Goal: Information Seeking & Learning: Learn about a topic

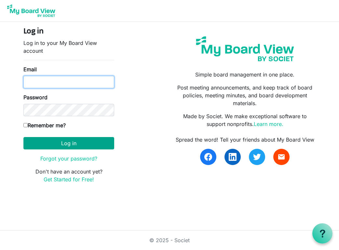
type input "mclartyn@gmail.com"
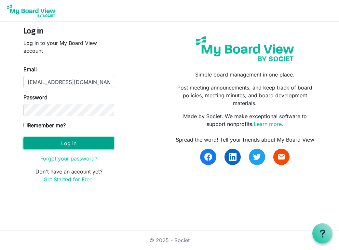
click at [79, 143] on button "Log in" at bounding box center [68, 143] width 91 height 12
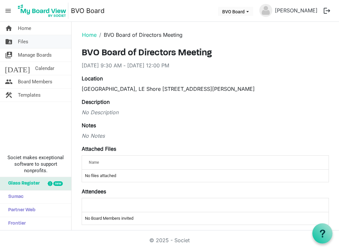
click at [25, 43] on span "Files" at bounding box center [23, 41] width 10 height 13
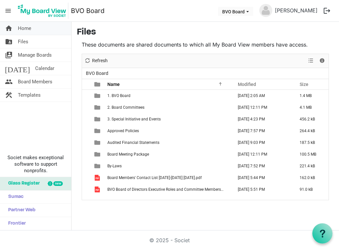
click at [24, 30] on span "Home" at bounding box center [24, 28] width 13 height 13
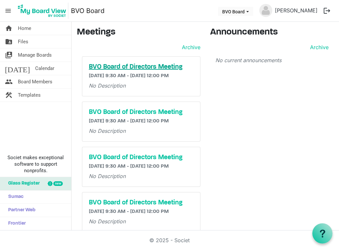
click at [113, 70] on h5 "BVO Board of Directors Meeting" at bounding box center [141, 67] width 105 height 8
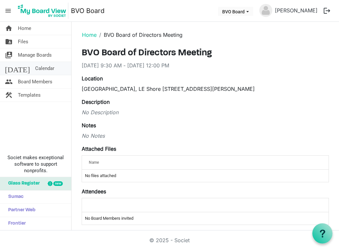
click at [35, 68] on span "Calendar" at bounding box center [44, 68] width 19 height 13
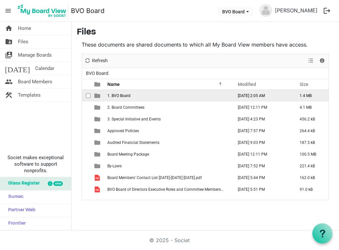
click at [129, 97] on span "1. BVO Board" at bounding box center [118, 95] width 23 height 5
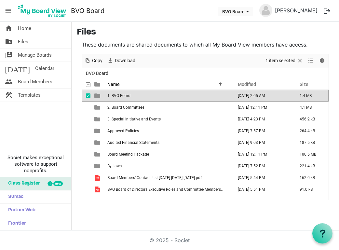
click at [129, 98] on span "1. BVO Board" at bounding box center [118, 95] width 23 height 5
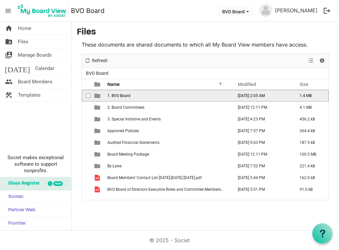
click at [129, 98] on span "1. BVO Board" at bounding box center [118, 95] width 23 height 5
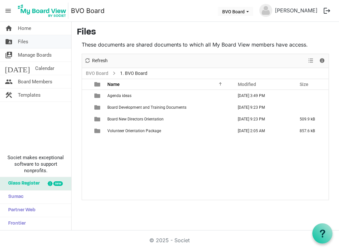
click at [18, 40] on span "Files" at bounding box center [23, 41] width 10 height 13
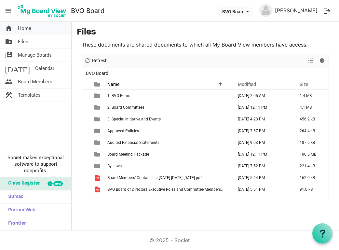
click at [26, 30] on span "Home" at bounding box center [24, 28] width 13 height 13
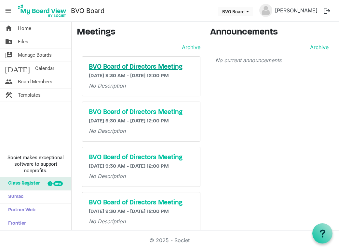
click at [103, 67] on h5 "BVO Board of Directors Meeting" at bounding box center [141, 67] width 105 height 8
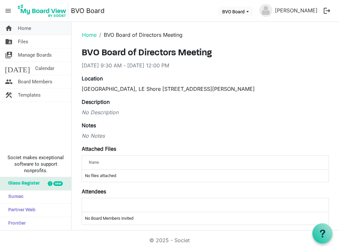
click at [23, 30] on span "Home" at bounding box center [24, 28] width 13 height 13
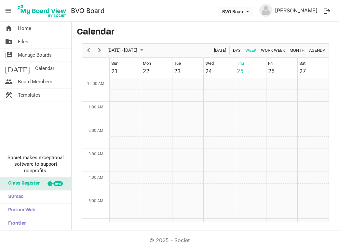
scroll to position [211, 0]
click at [24, 29] on span "Home" at bounding box center [24, 28] width 13 height 13
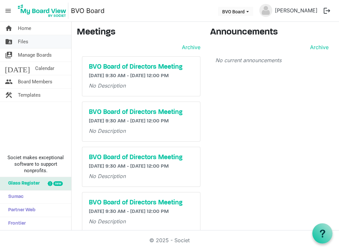
click at [23, 40] on span "Files" at bounding box center [23, 41] width 10 height 13
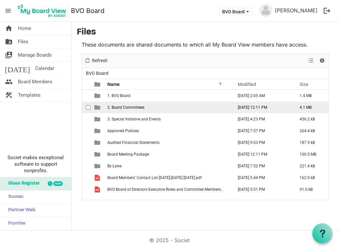
click at [119, 108] on span "2. Board Committees" at bounding box center [125, 107] width 37 height 5
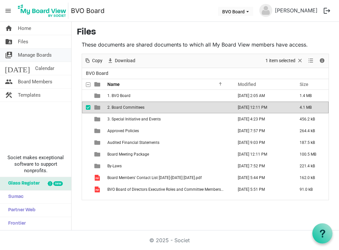
click at [21, 56] on span "Manage Boards" at bounding box center [35, 54] width 34 height 13
click at [20, 41] on span "Files" at bounding box center [23, 41] width 10 height 13
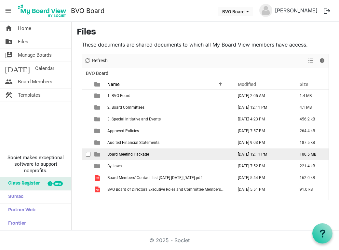
click at [117, 154] on span "Board Meeting Package" at bounding box center [128, 154] width 42 height 5
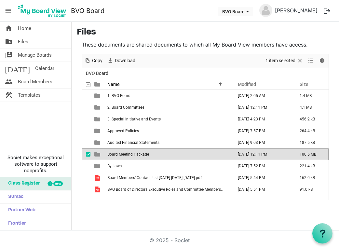
click at [117, 154] on span "Board Meeting Package" at bounding box center [128, 154] width 42 height 5
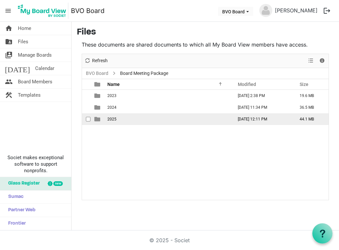
click at [109, 120] on span "2025" at bounding box center [111, 119] width 9 height 5
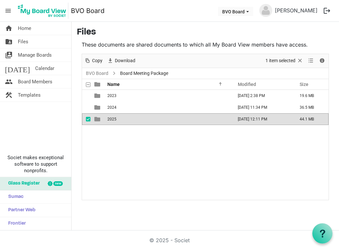
click at [109, 120] on span "2025" at bounding box center [111, 119] width 9 height 5
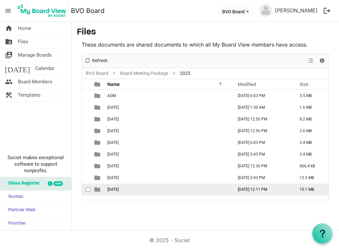
click at [110, 189] on span "September 25, 2025" at bounding box center [112, 189] width 11 height 5
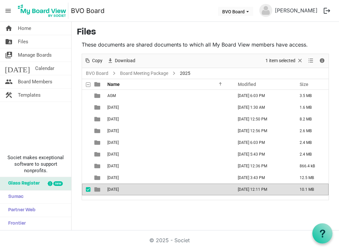
click at [110, 189] on span "September 25, 2025" at bounding box center [112, 189] width 11 height 5
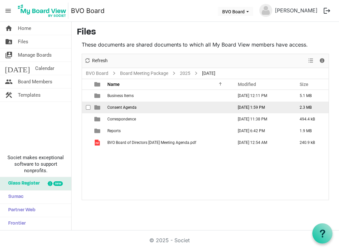
click at [113, 106] on span "Consent Agenda" at bounding box center [121, 107] width 29 height 5
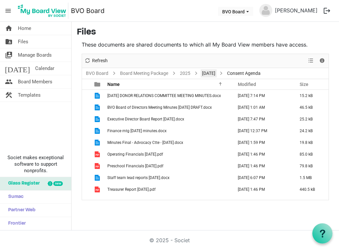
click at [214, 74] on link "[DATE]" at bounding box center [209, 73] width 16 height 8
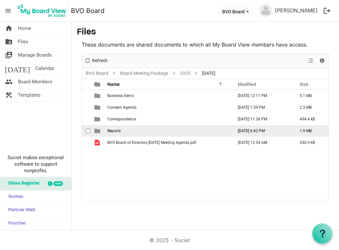
click at [97, 130] on span "is template cell column header type" at bounding box center [97, 131] width 6 height 6
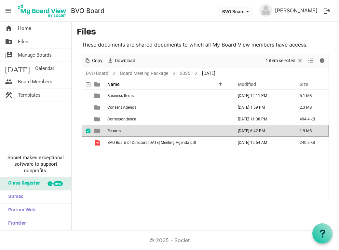
click at [97, 130] on span "is template cell column header type" at bounding box center [97, 131] width 6 height 6
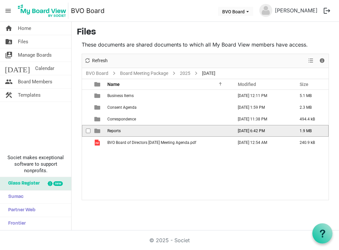
click at [97, 130] on span "is template cell column header type" at bounding box center [97, 131] width 6 height 6
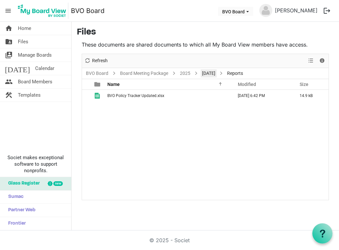
click at [212, 72] on link "[DATE]" at bounding box center [209, 73] width 16 height 8
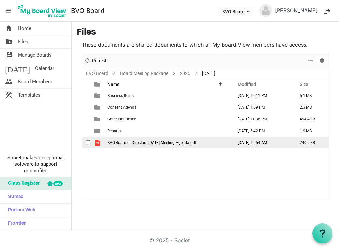
click at [114, 142] on span "BVO Board of Directors [DATE] Meeting Agenda.pdf" at bounding box center [151, 142] width 89 height 5
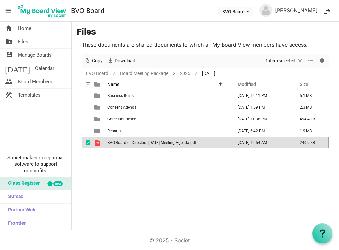
click at [114, 142] on span "BVO Board of Directors [DATE] Meeting Agenda.pdf" at bounding box center [151, 142] width 89 height 5
click at [114, 142] on span "BVO Board of Directors September 25 2025 Meeting Agenda.pdf" at bounding box center [151, 142] width 89 height 5
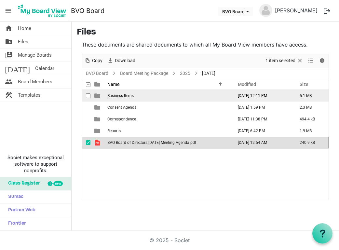
click at [114, 98] on td "Business Items" at bounding box center [168, 96] width 126 height 12
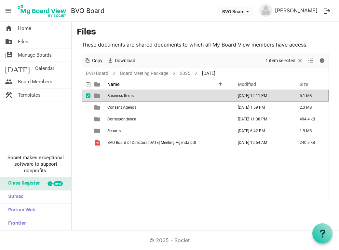
click at [114, 98] on td "Business Items" at bounding box center [168, 96] width 126 height 12
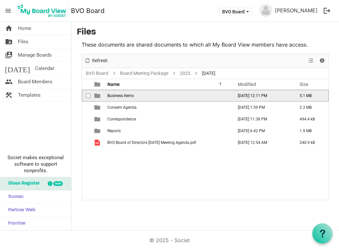
click at [114, 98] on td "Business Items" at bounding box center [168, 96] width 126 height 12
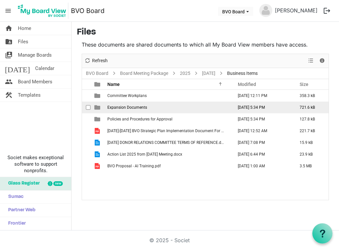
click at [121, 106] on span "Expansion Documents" at bounding box center [127, 107] width 40 height 5
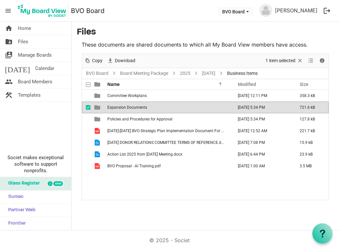
click at [121, 106] on span "Expansion Documents" at bounding box center [127, 107] width 40 height 5
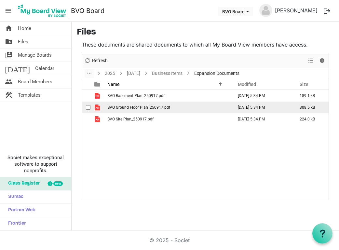
click at [117, 107] on span "BVO Ground Floor Plan_250917.pdf" at bounding box center [138, 107] width 63 height 5
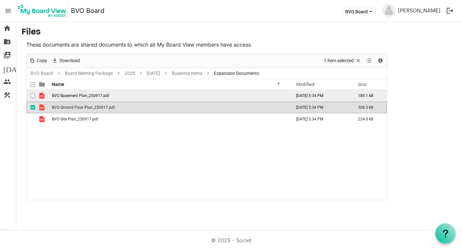
click at [86, 96] on span "BVO Basement Plan_250917.pdf" at bounding box center [80, 95] width 57 height 5
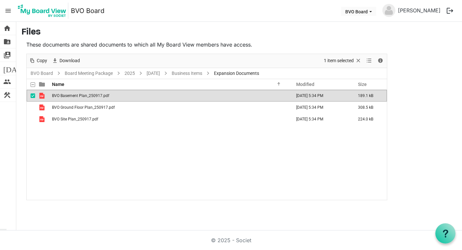
click at [86, 96] on span "BVO Basement Plan_250917.pdf" at bounding box center [80, 95] width 57 height 5
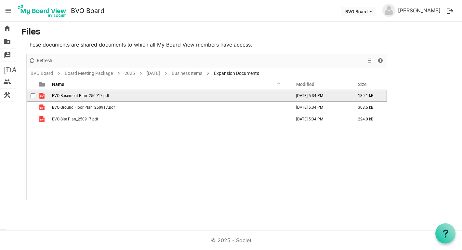
click at [86, 96] on span "BVO Basement Plan_250917.pdf" at bounding box center [80, 95] width 57 height 5
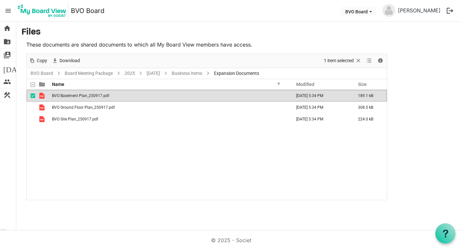
click at [83, 93] on td "BVO Basement Plan_250917.pdf" at bounding box center [169, 96] width 239 height 12
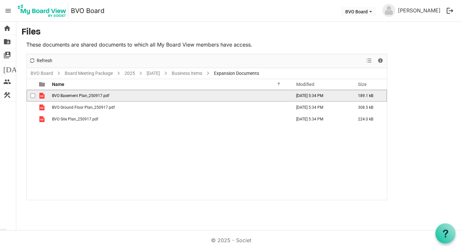
click at [83, 97] on span "BVO Basement Plan_250917.pdf" at bounding box center [80, 95] width 57 height 5
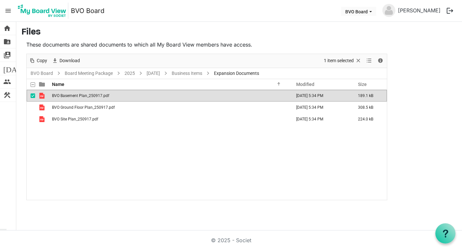
click at [83, 97] on span "BVO Basement Plan_250917.pdf" at bounding box center [80, 95] width 57 height 5
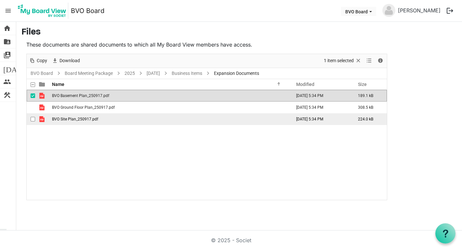
click at [69, 120] on span "BVO Site Plan_250917.pdf" at bounding box center [75, 119] width 46 height 5
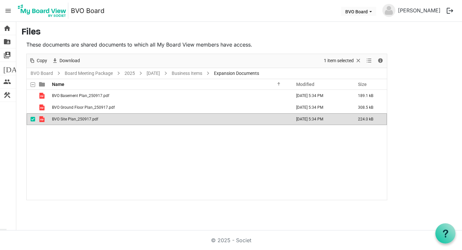
click at [69, 120] on span "BVO Site Plan_250917.pdf" at bounding box center [75, 119] width 46 height 5
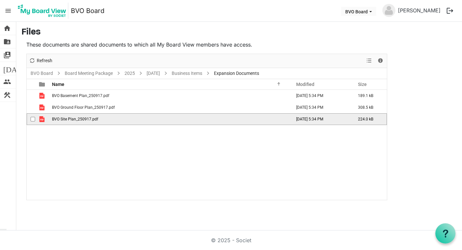
click at [69, 120] on span "BVO Site Plan_250917.pdf" at bounding box center [75, 119] width 46 height 5
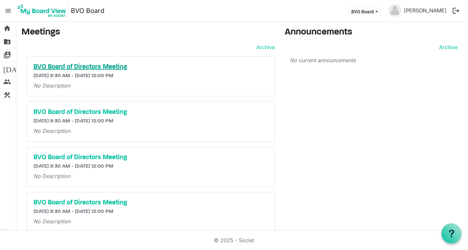
click at [42, 67] on h5 "BVO Board of Directors Meeting" at bounding box center [151, 67] width 235 height 8
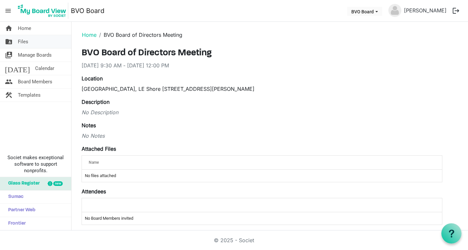
click at [21, 41] on span "Files" at bounding box center [23, 41] width 10 height 13
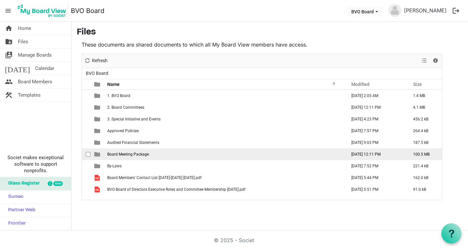
click at [114, 153] on span "Board Meeting Package" at bounding box center [128, 154] width 42 height 5
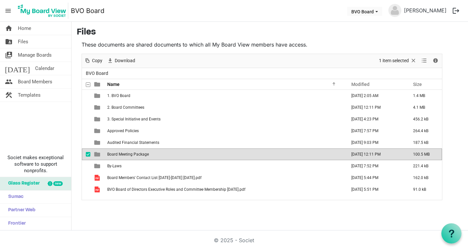
click at [114, 153] on span "Board Meeting Package" at bounding box center [128, 154] width 42 height 5
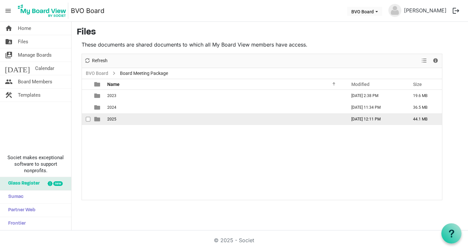
click at [107, 119] on td "2025" at bounding box center [224, 119] width 239 height 12
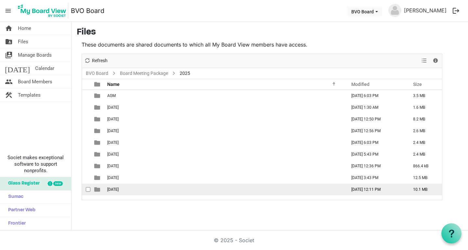
click at [122, 186] on td "[DATE]" at bounding box center [224, 189] width 239 height 12
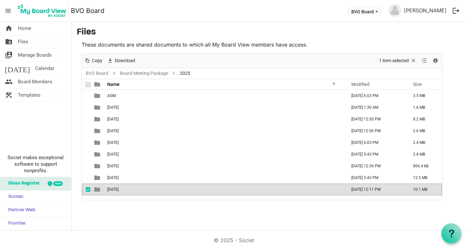
click at [122, 186] on td "[DATE]" at bounding box center [224, 189] width 239 height 12
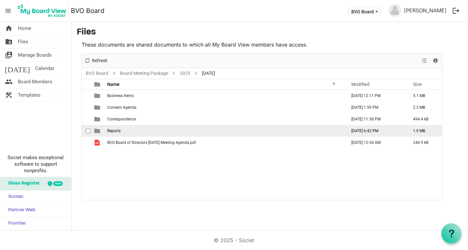
click at [116, 131] on span "Reports" at bounding box center [113, 130] width 13 height 5
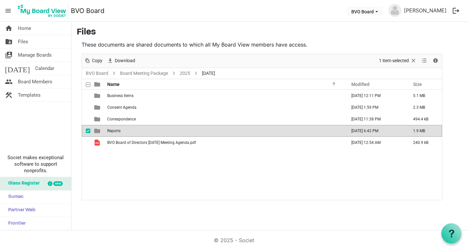
click at [116, 131] on span "Reports" at bounding box center [113, 130] width 13 height 5
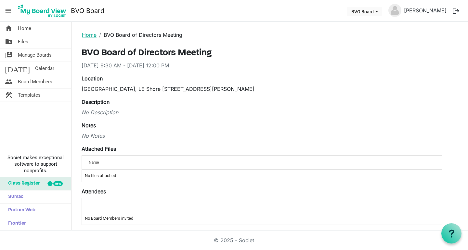
click at [92, 36] on link "Home" at bounding box center [89, 35] width 15 height 7
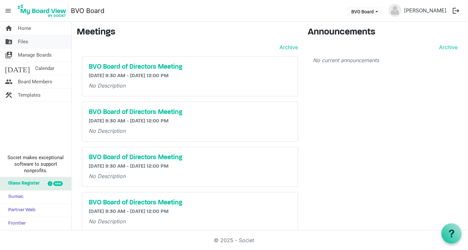
click at [23, 40] on span "Files" at bounding box center [23, 41] width 10 height 13
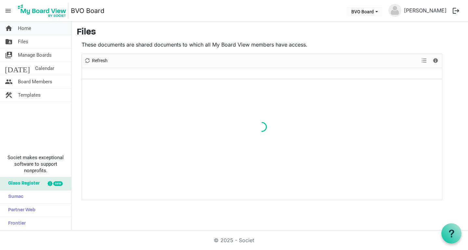
click at [25, 28] on span "Home" at bounding box center [24, 28] width 13 height 13
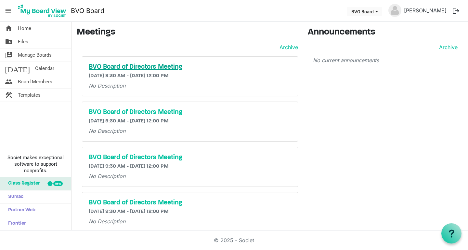
click at [113, 63] on h5 "BVO Board of Directors Meeting" at bounding box center [190, 67] width 203 height 8
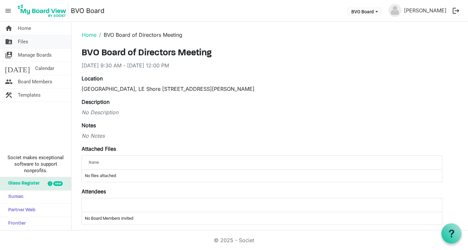
click at [23, 41] on span "Files" at bounding box center [23, 41] width 10 height 13
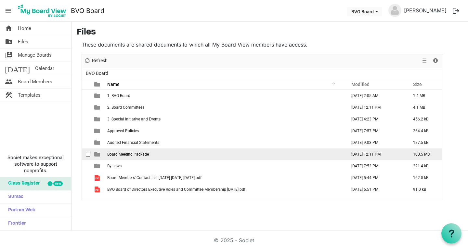
click at [123, 156] on span "Board Meeting Package" at bounding box center [128, 154] width 42 height 5
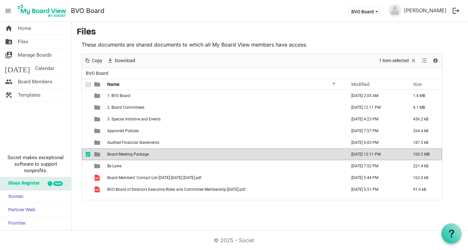
click at [123, 156] on span "Board Meeting Package" at bounding box center [128, 154] width 42 height 5
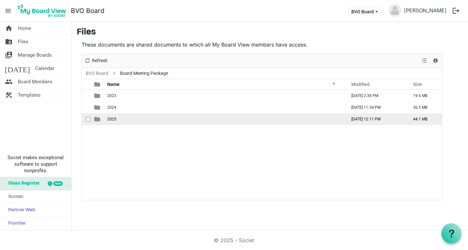
click at [111, 121] on span "2025" at bounding box center [111, 119] width 9 height 5
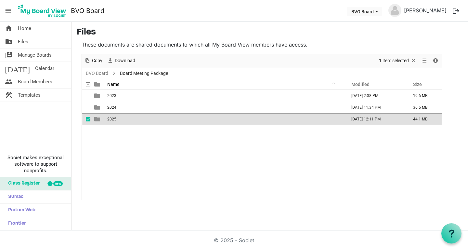
click at [111, 121] on span "2025" at bounding box center [111, 119] width 9 height 5
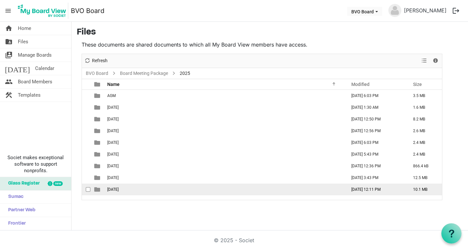
click at [126, 185] on td "[DATE]" at bounding box center [224, 189] width 239 height 12
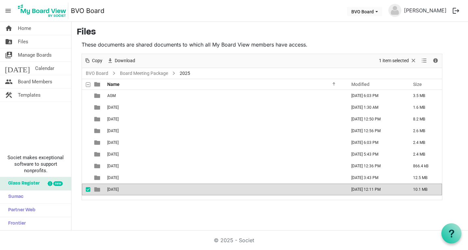
click at [126, 185] on td "[DATE]" at bounding box center [224, 189] width 239 height 12
